Goal: Task Accomplishment & Management: Complete application form

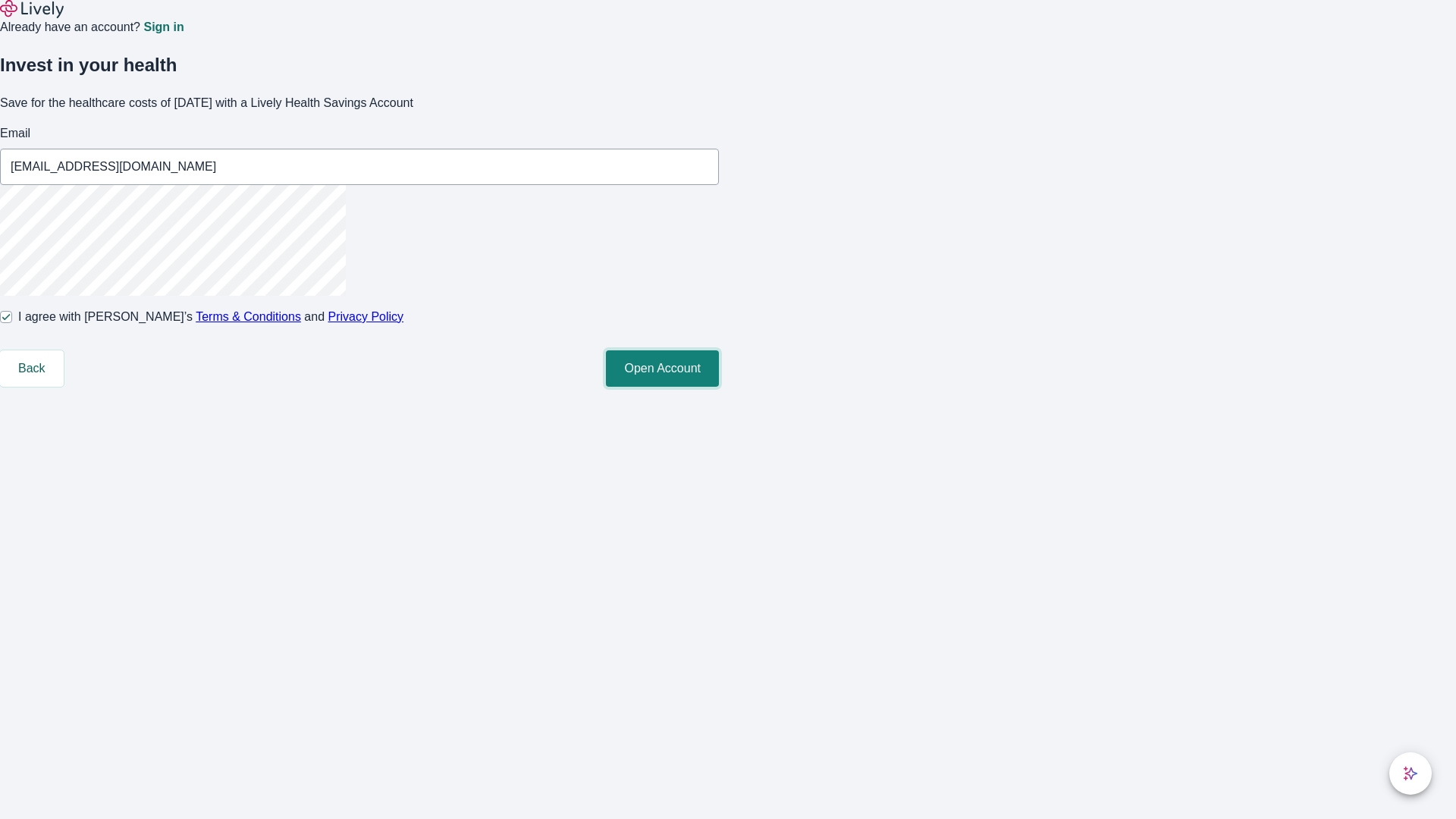
click at [719, 387] on button "Open Account" at bounding box center [662, 369] width 113 height 36
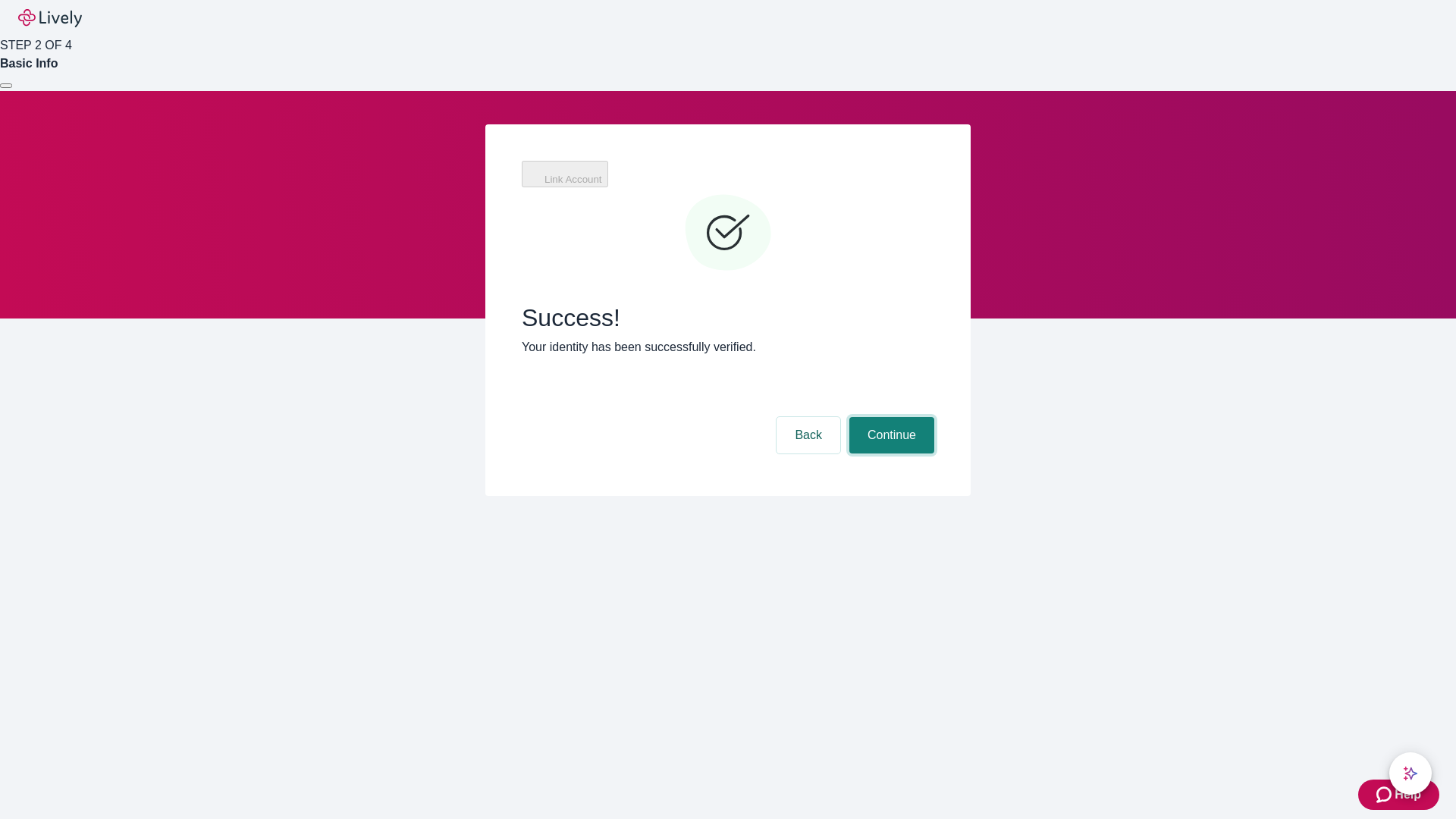
click at [889, 418] on button "Continue" at bounding box center [891, 436] width 85 height 36
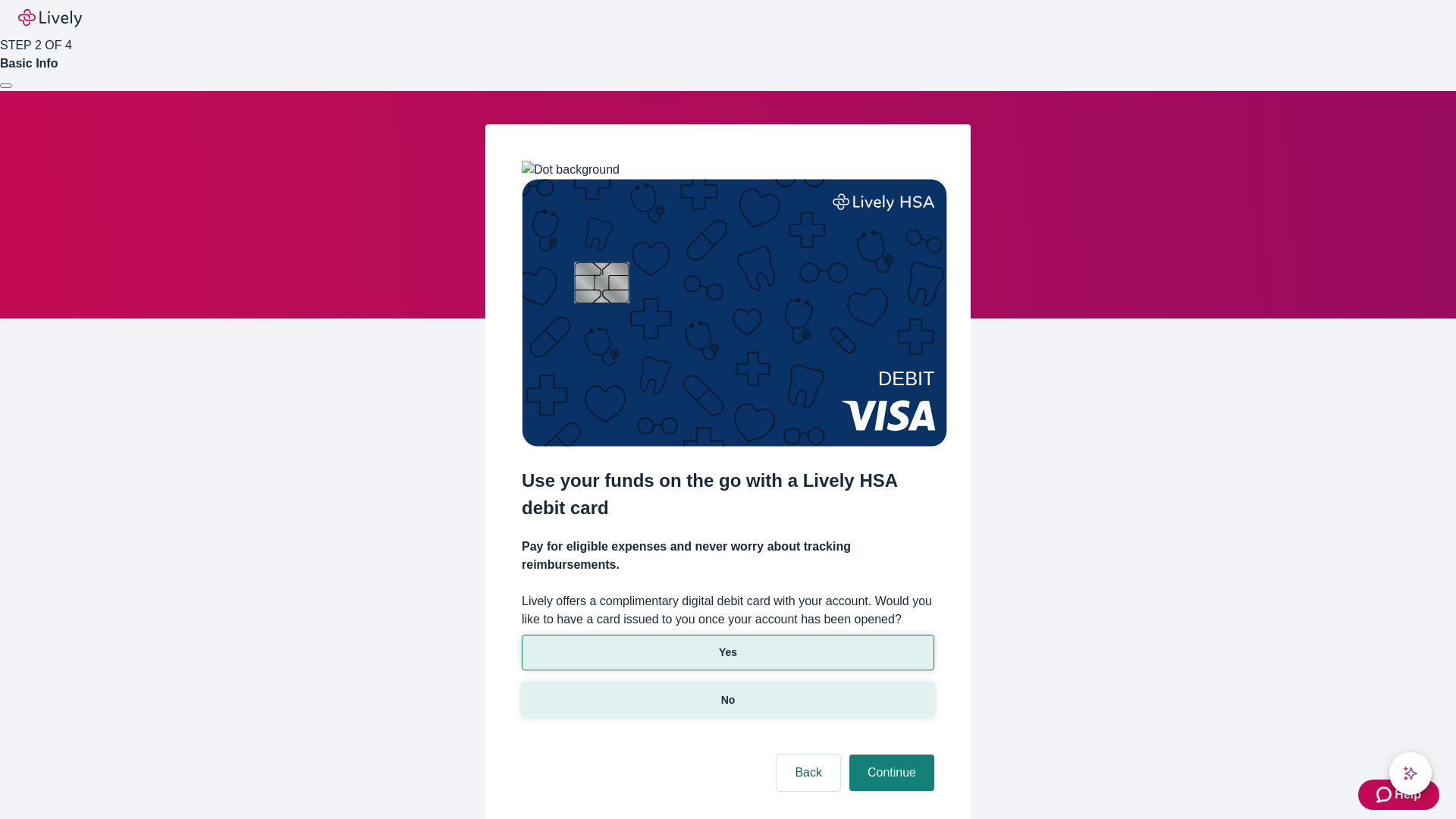
click at [727, 693] on p "No" at bounding box center [728, 700] width 14 height 16
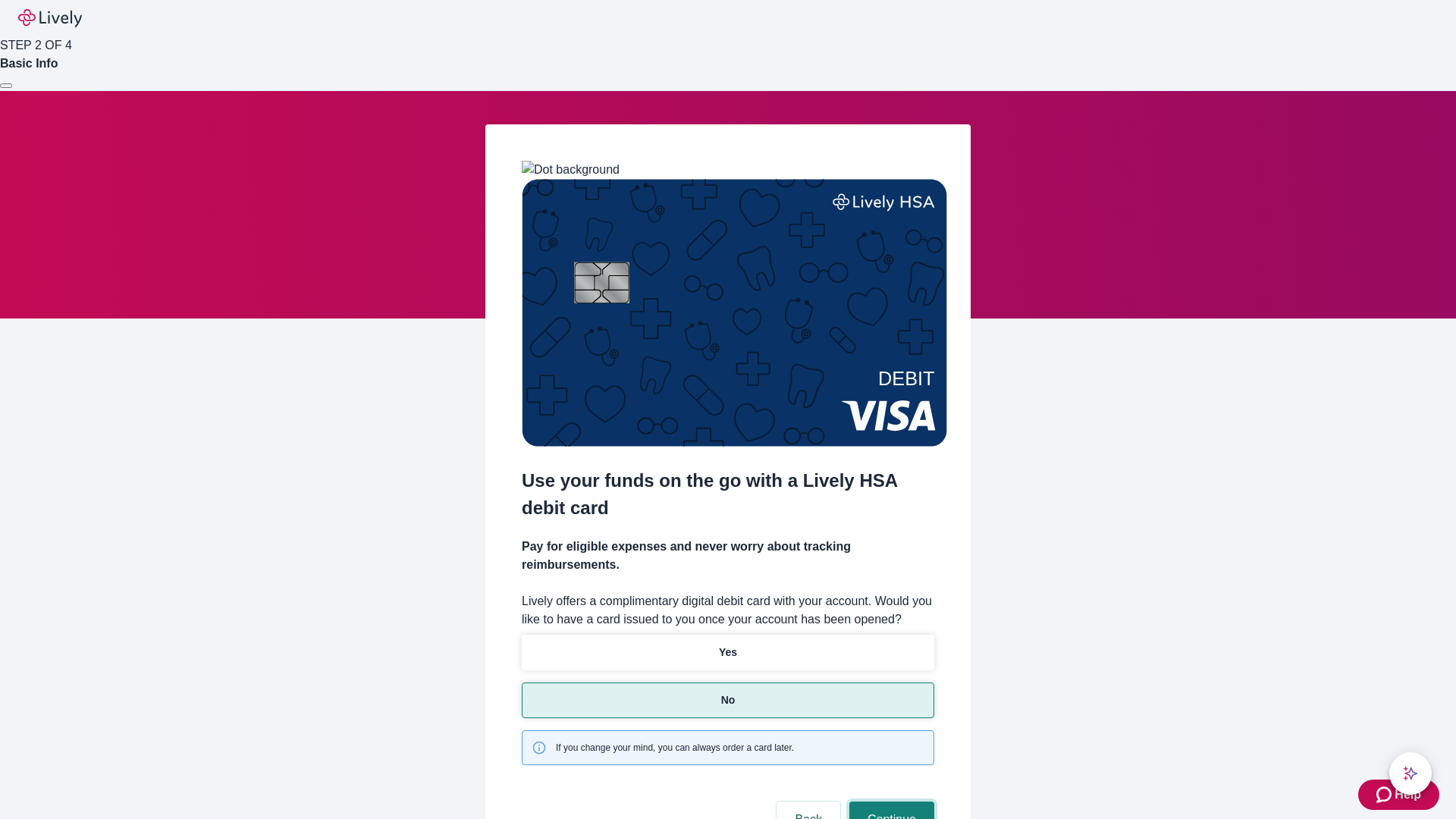
click at [889, 802] on button "Continue" at bounding box center [891, 820] width 85 height 36
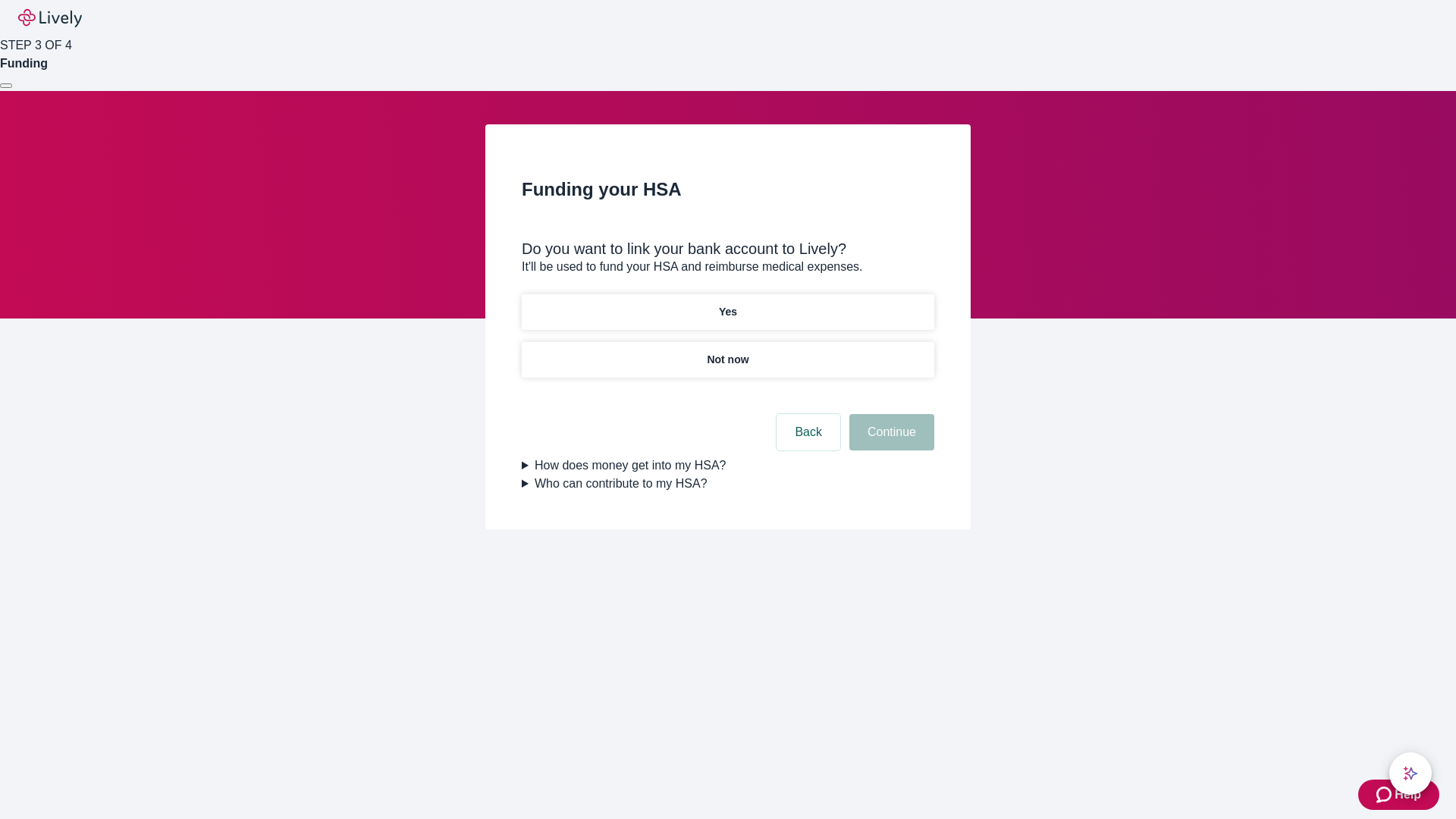
click at [727, 304] on p "Yes" at bounding box center [728, 312] width 18 height 16
click at [889, 414] on button "Continue" at bounding box center [891, 432] width 85 height 36
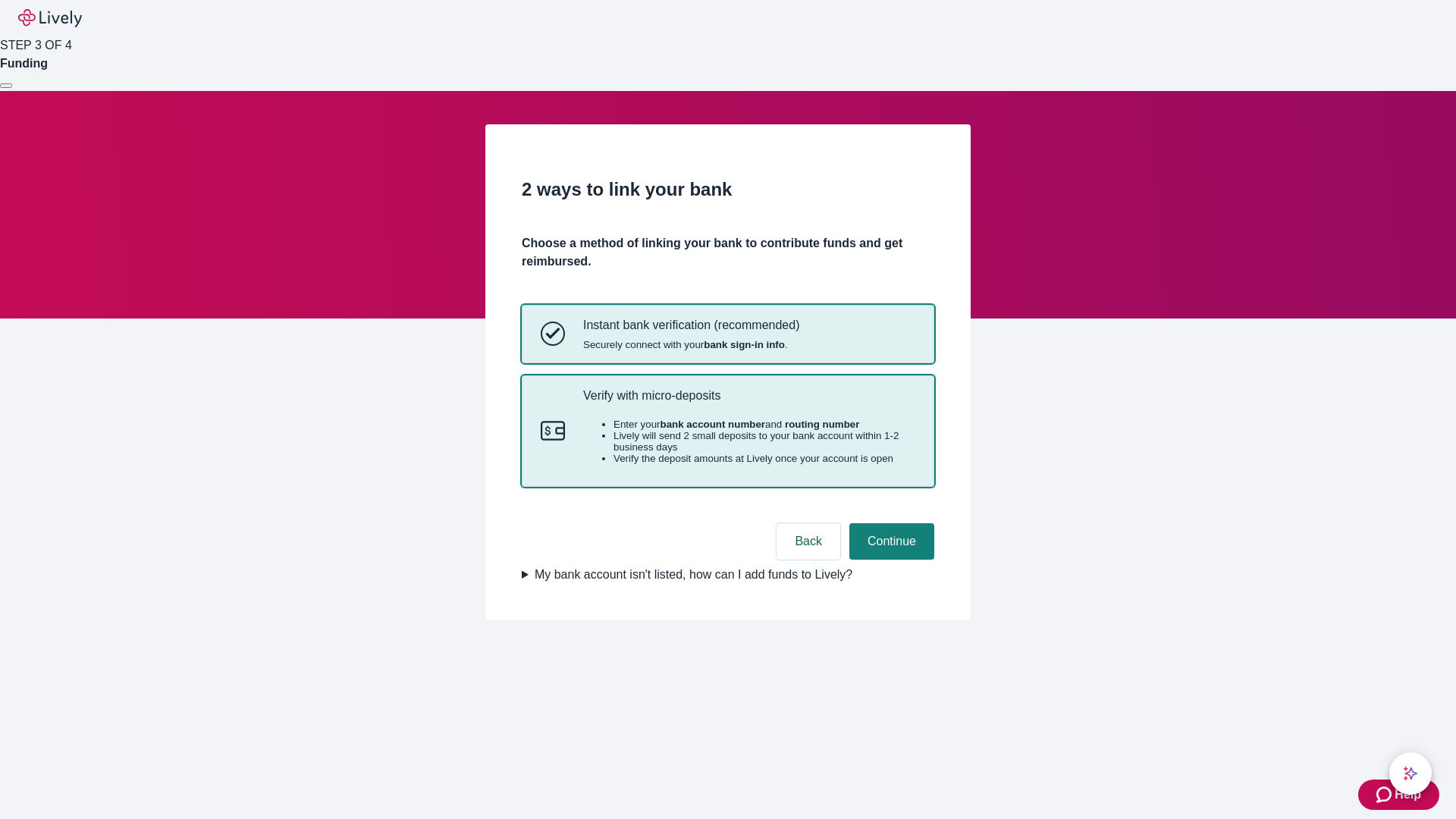
click at [749, 403] on p "Verify with micro-deposits" at bounding box center [749, 395] width 332 height 14
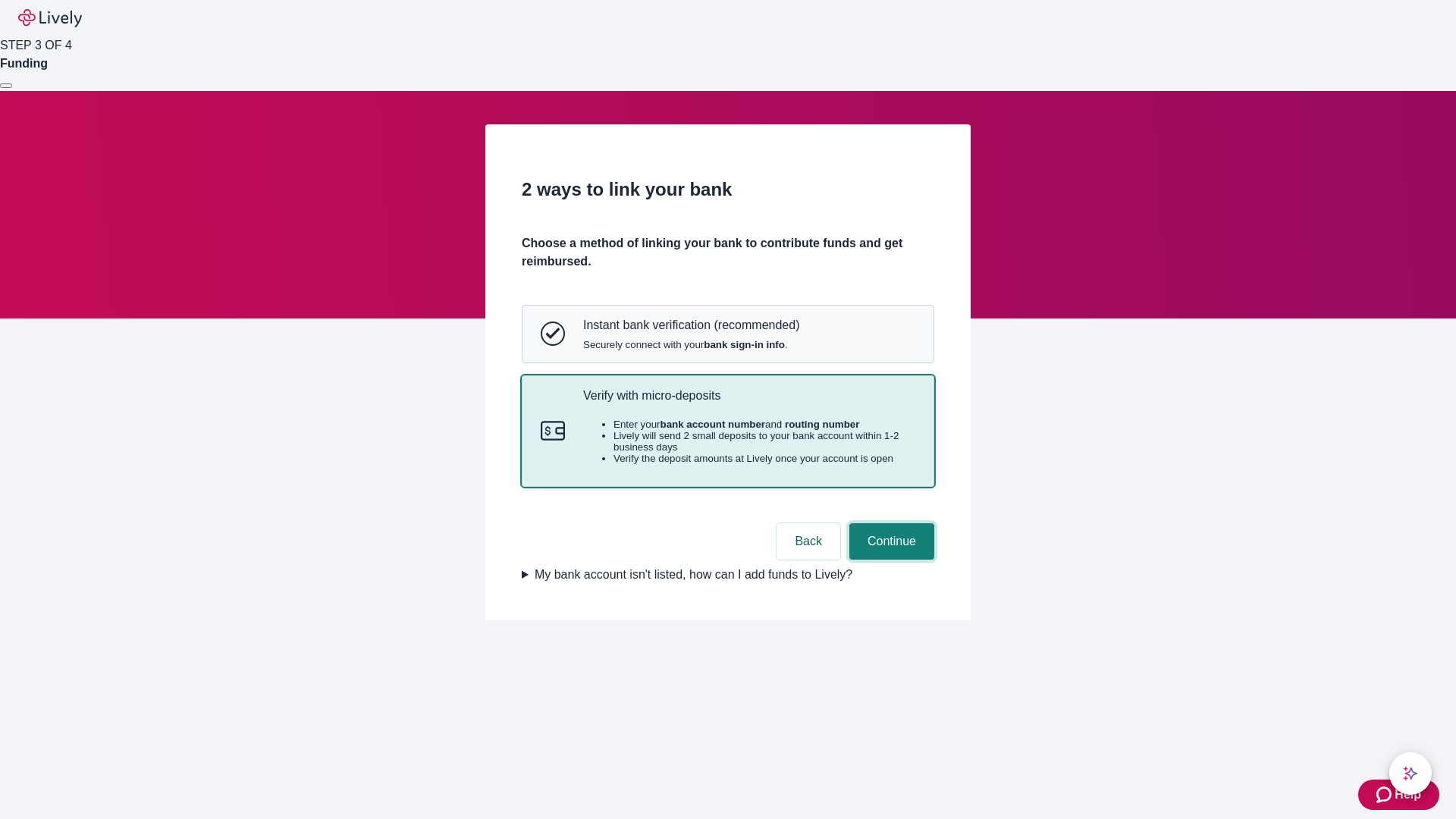
click at [889, 560] on button "Continue" at bounding box center [891, 542] width 85 height 36
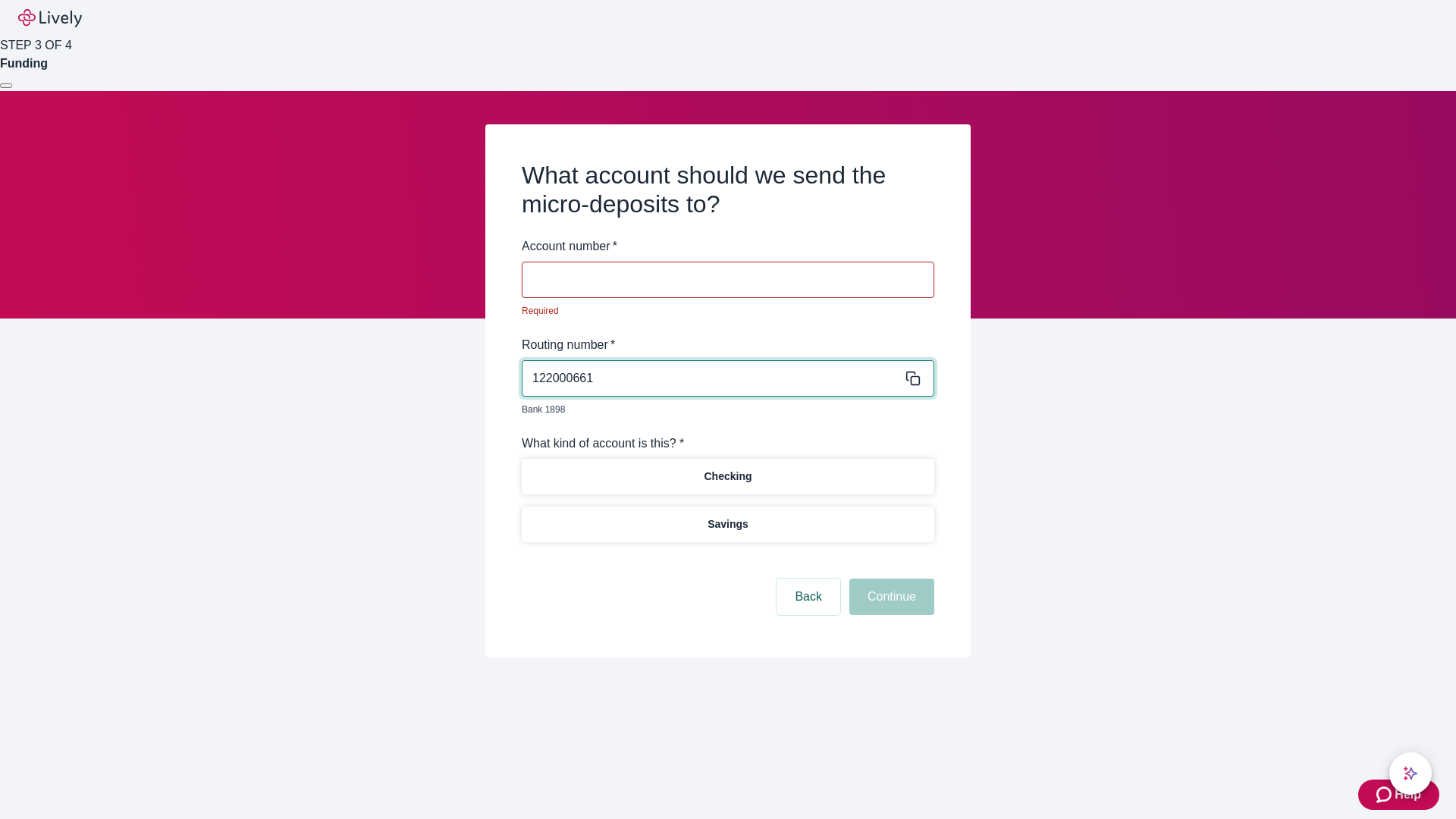
type input "122000661"
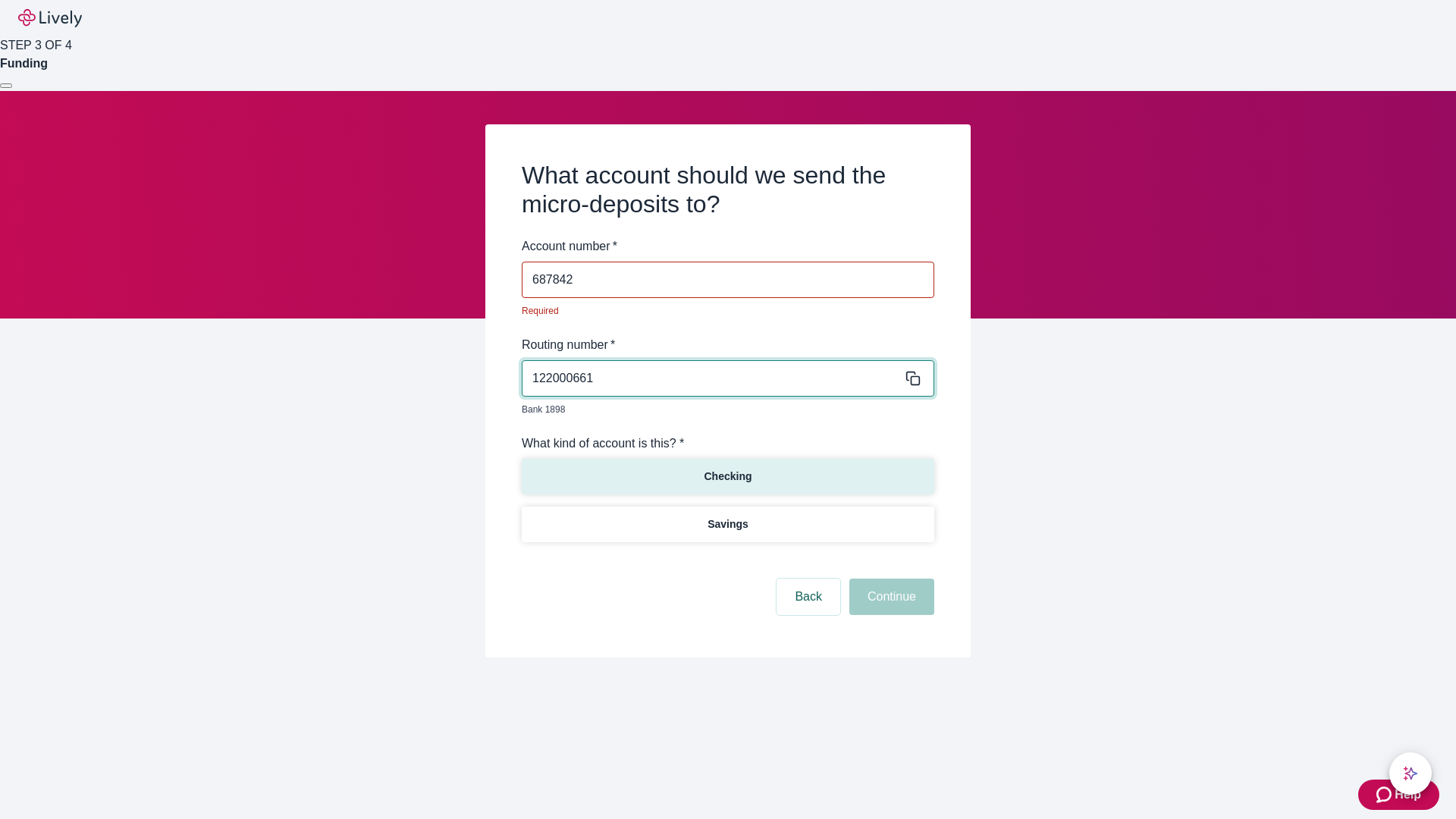
type input "687842"
click at [727, 469] on p "Checking" at bounding box center [728, 477] width 48 height 16
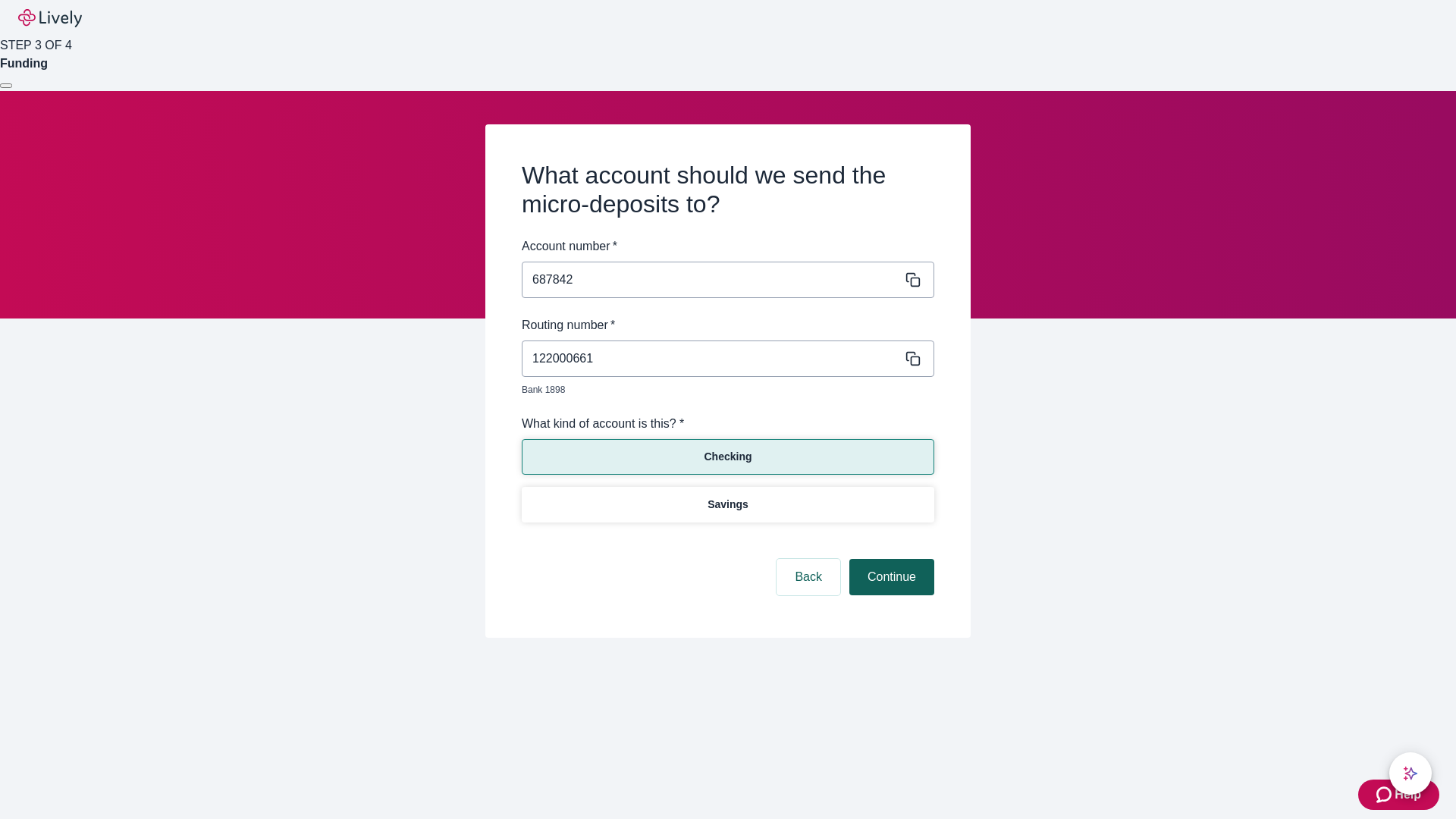
click at [889, 560] on button "Continue" at bounding box center [891, 577] width 85 height 36
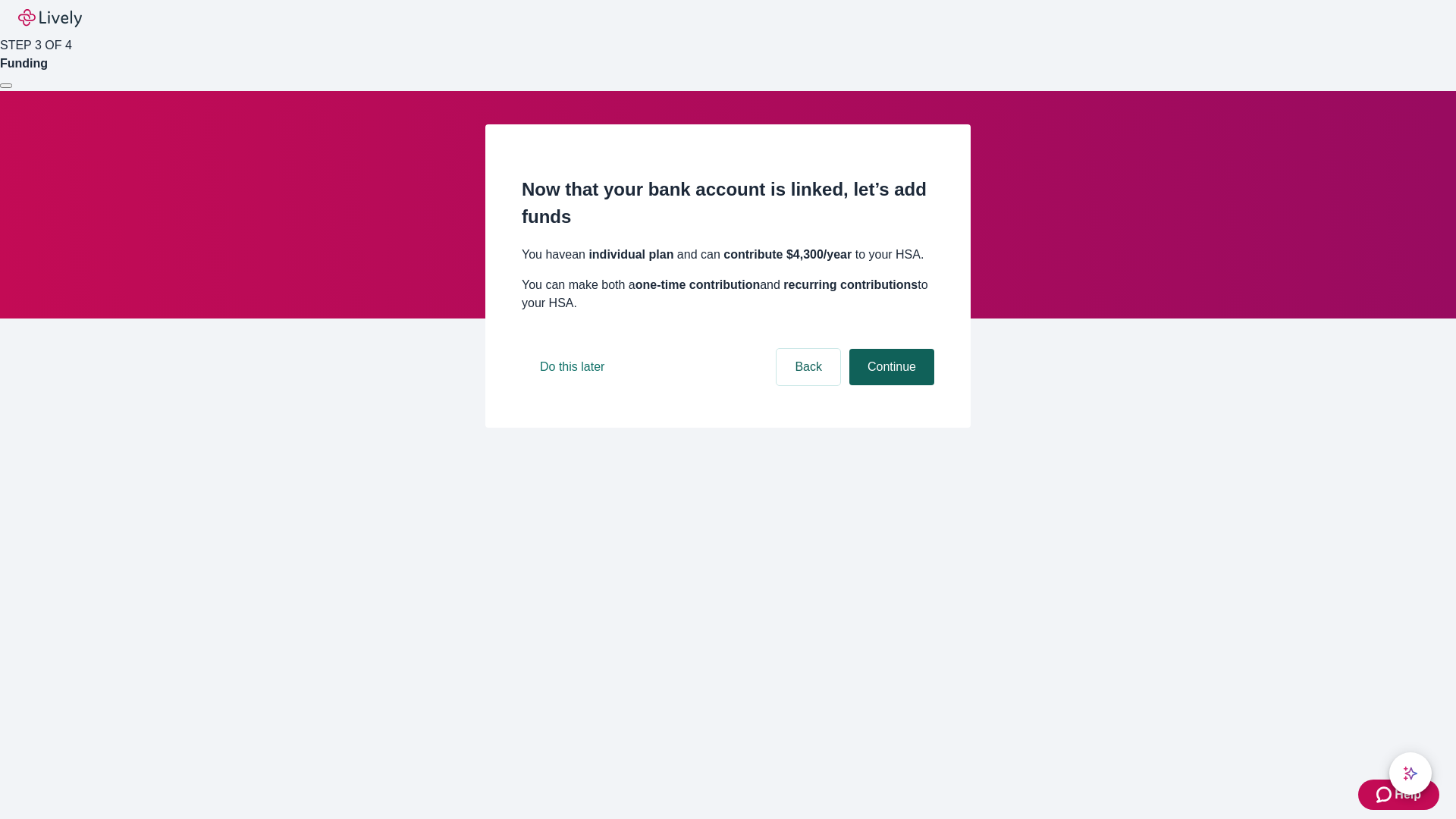
click at [889, 385] on button "Continue" at bounding box center [891, 367] width 85 height 36
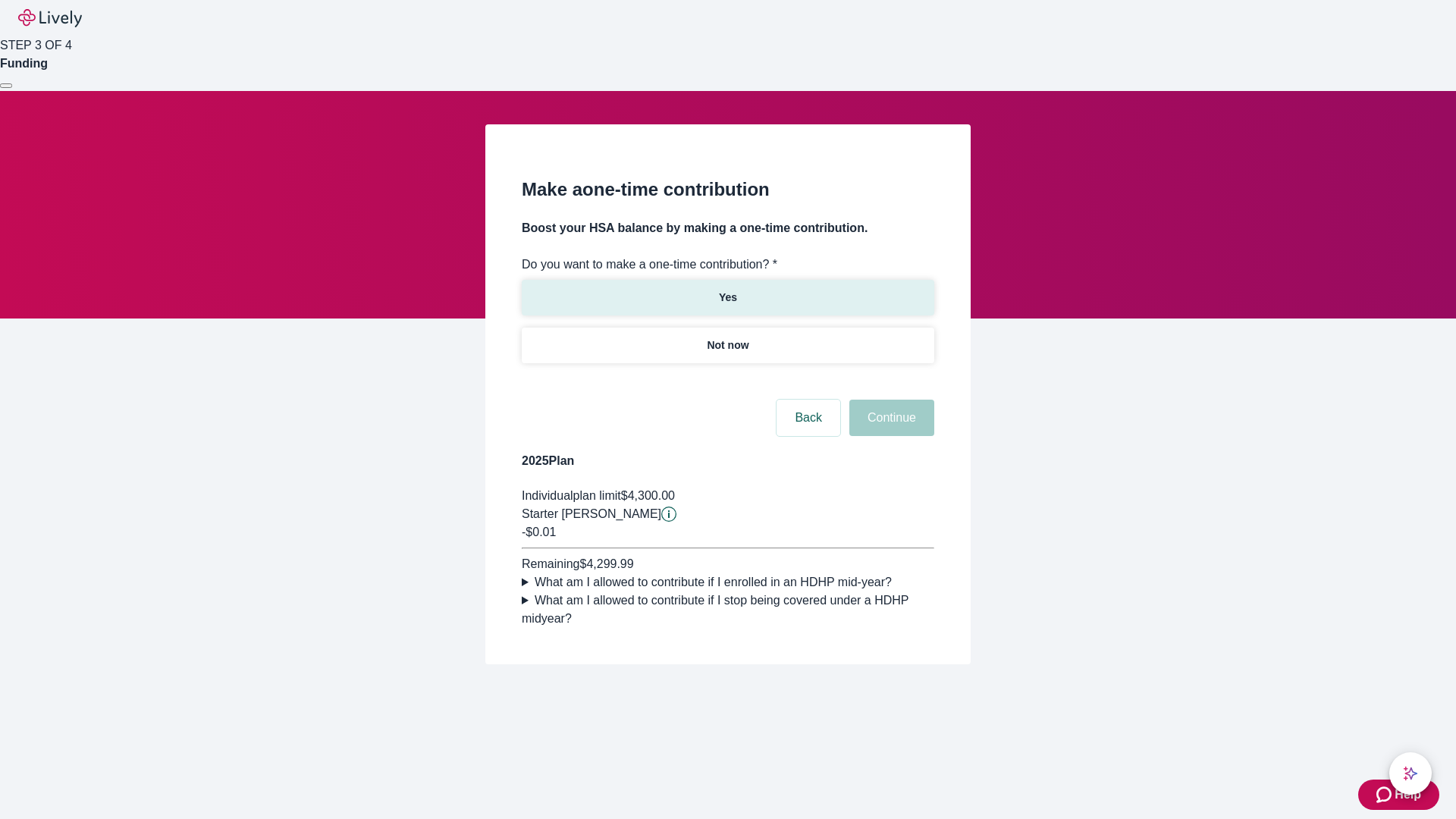
click at [727, 290] on p "Yes" at bounding box center [728, 297] width 18 height 16
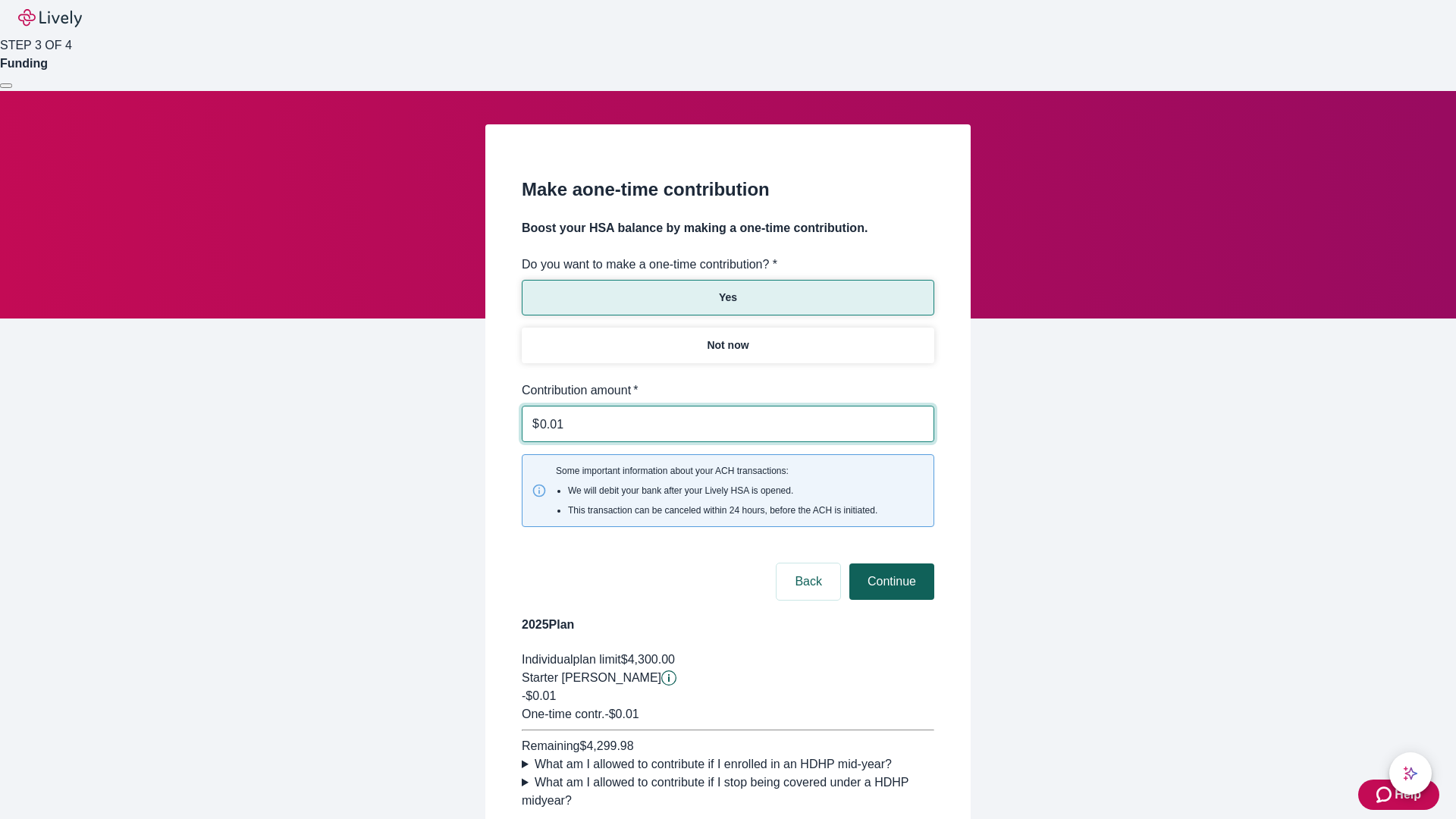
type input "0.01"
click at [889, 564] on button "Continue" at bounding box center [891, 582] width 85 height 36
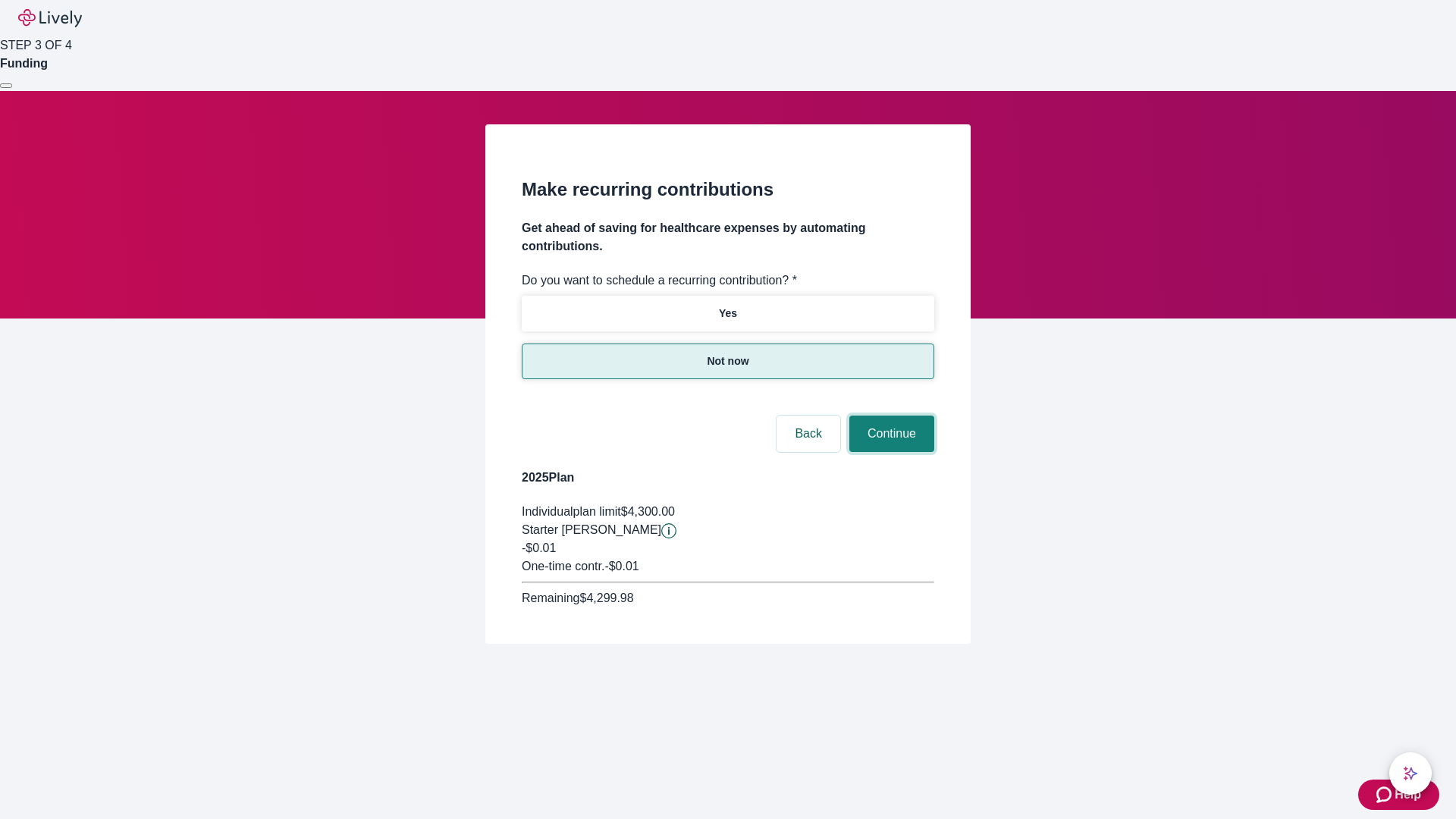
click at [889, 416] on button "Continue" at bounding box center [891, 434] width 85 height 36
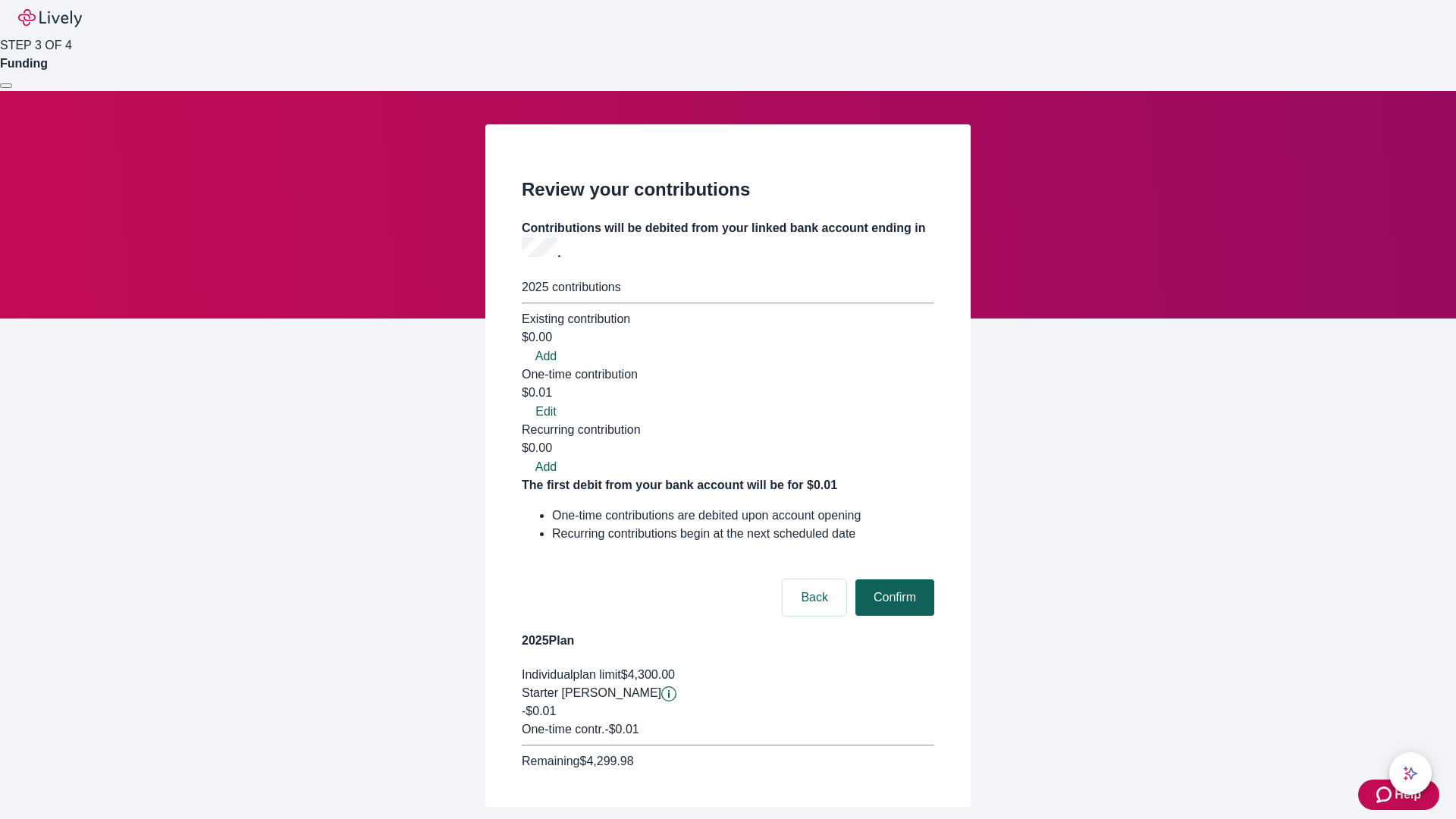
click at [892, 580] on button "Confirm" at bounding box center [894, 598] width 79 height 36
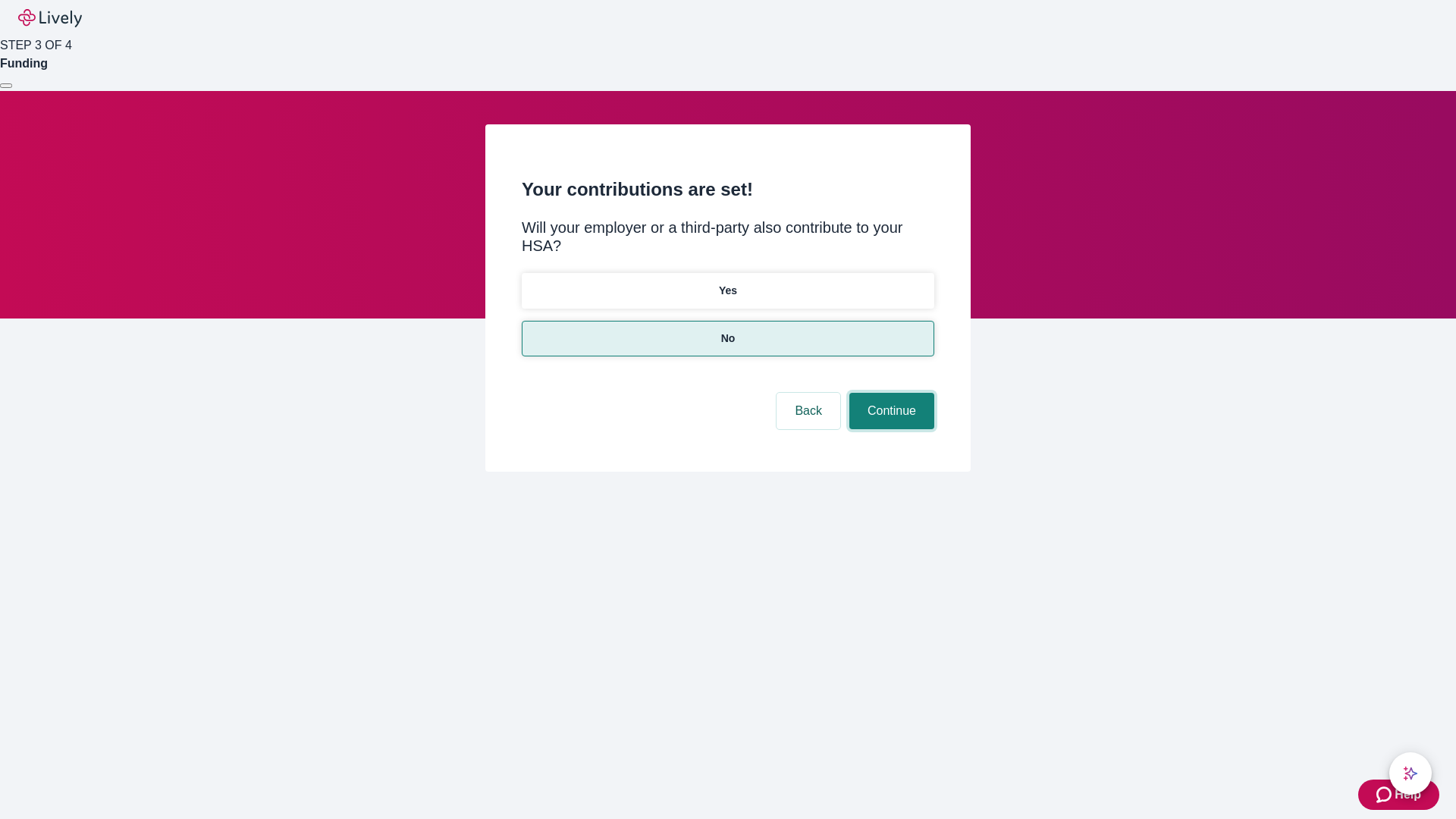
click at [889, 393] on button "Continue" at bounding box center [891, 411] width 85 height 36
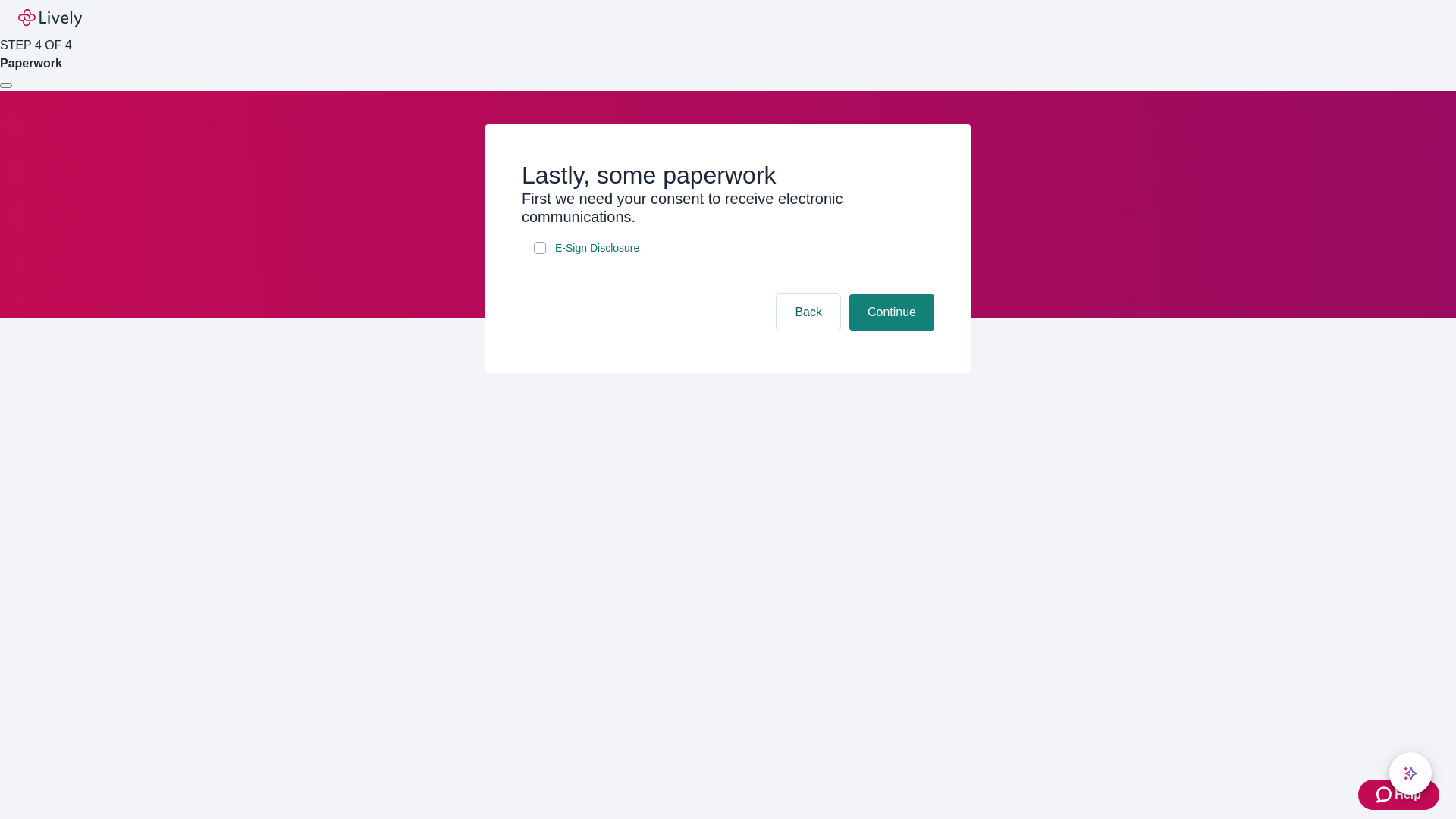
click at [540, 254] on input "E-Sign Disclosure" at bounding box center [540, 248] width 12 height 12
checkbox input "true"
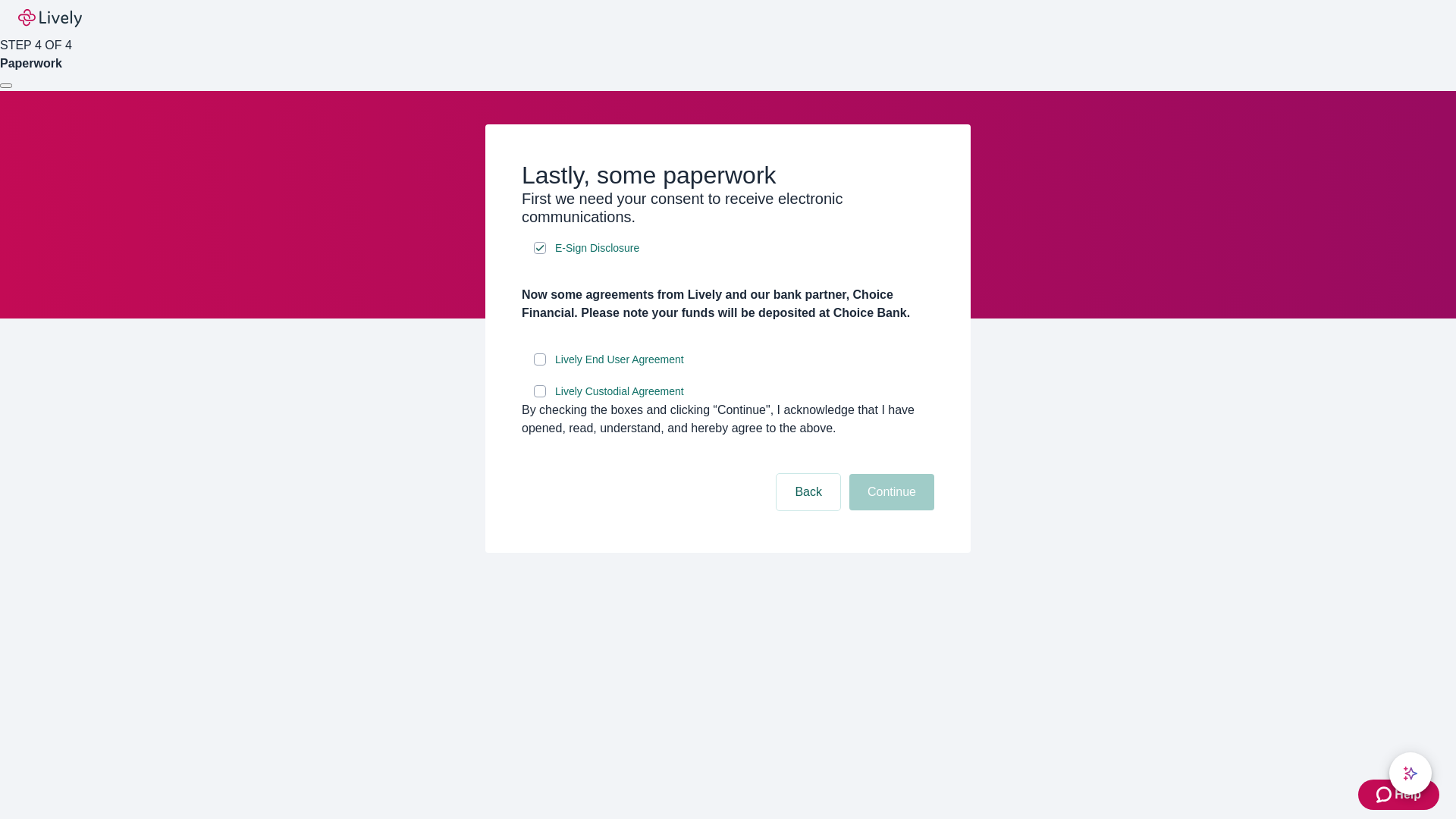
click at [540, 366] on input "Lively End User Agreement" at bounding box center [540, 359] width 12 height 12
checkbox input "true"
click at [540, 398] on input "Lively Custodial Agreement" at bounding box center [540, 391] width 12 height 12
checkbox input "true"
click at [889, 510] on button "Continue" at bounding box center [891, 492] width 85 height 36
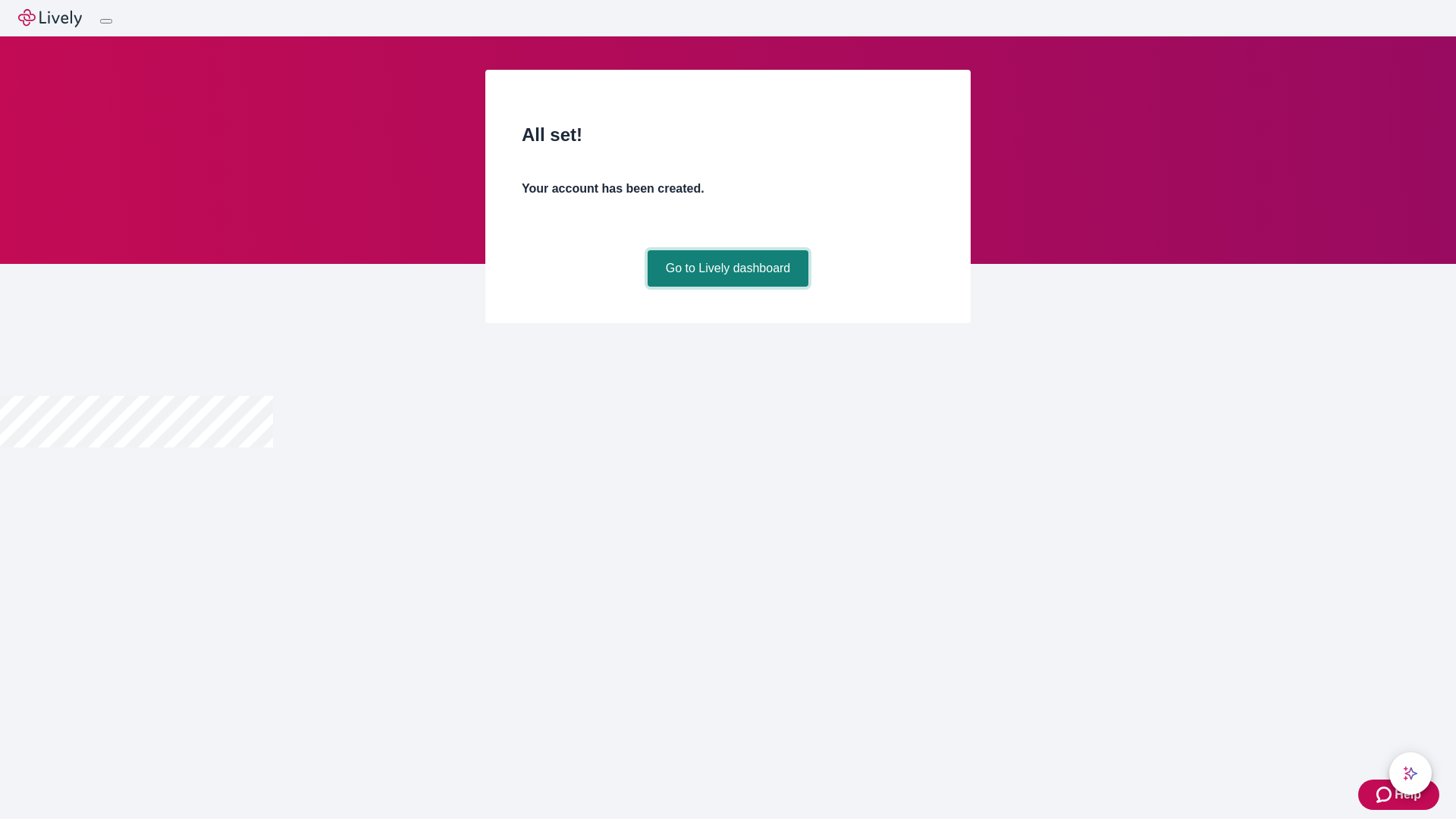
click at [727, 287] on link "Go to Lively dashboard" at bounding box center [728, 269] width 161 height 36
